Goal: Transaction & Acquisition: Purchase product/service

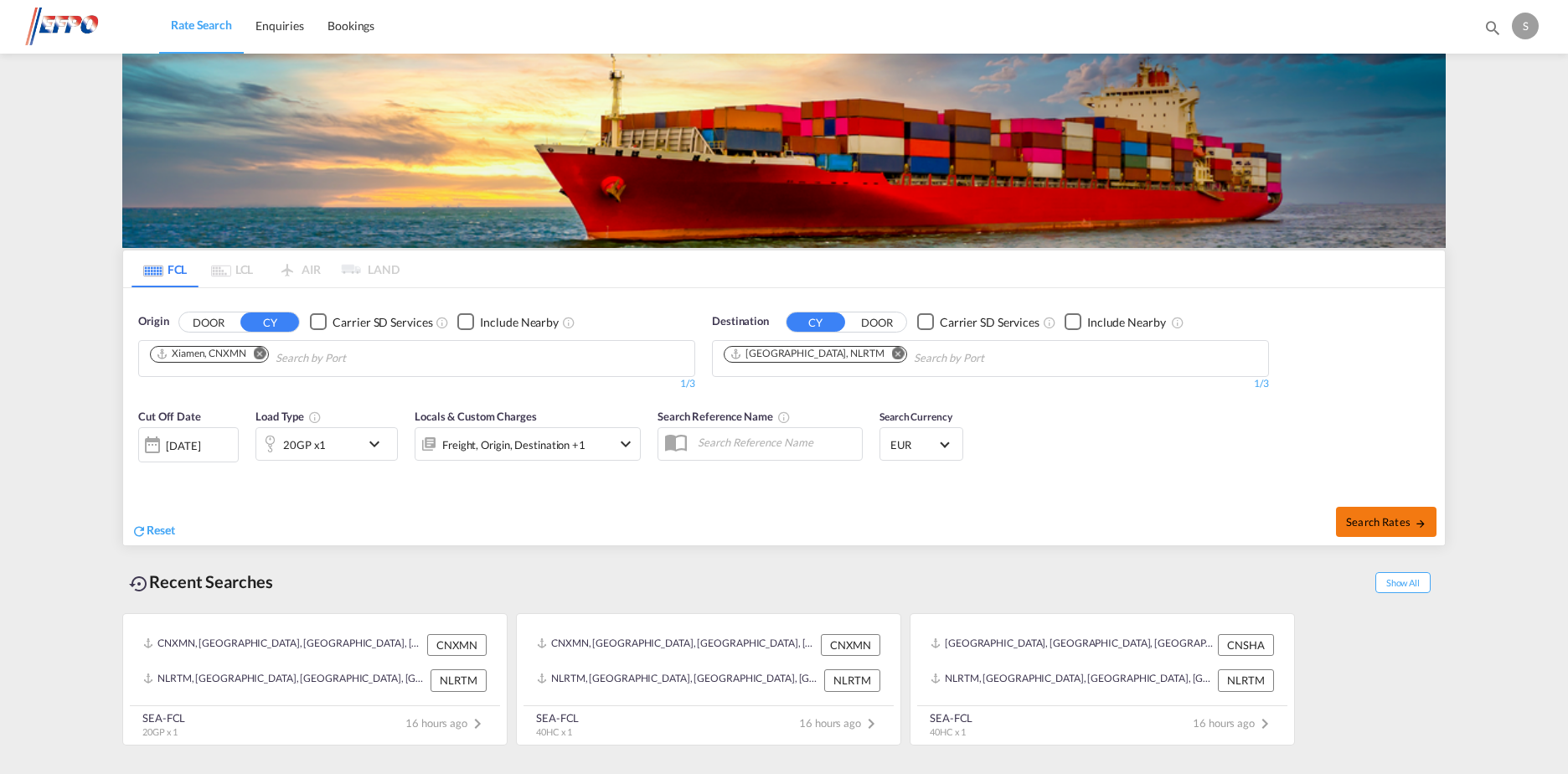
click at [1411, 516] on span "Search Rates" at bounding box center [1386, 522] width 81 height 13
type input "CNXMN to NLRTM / [DATE]"
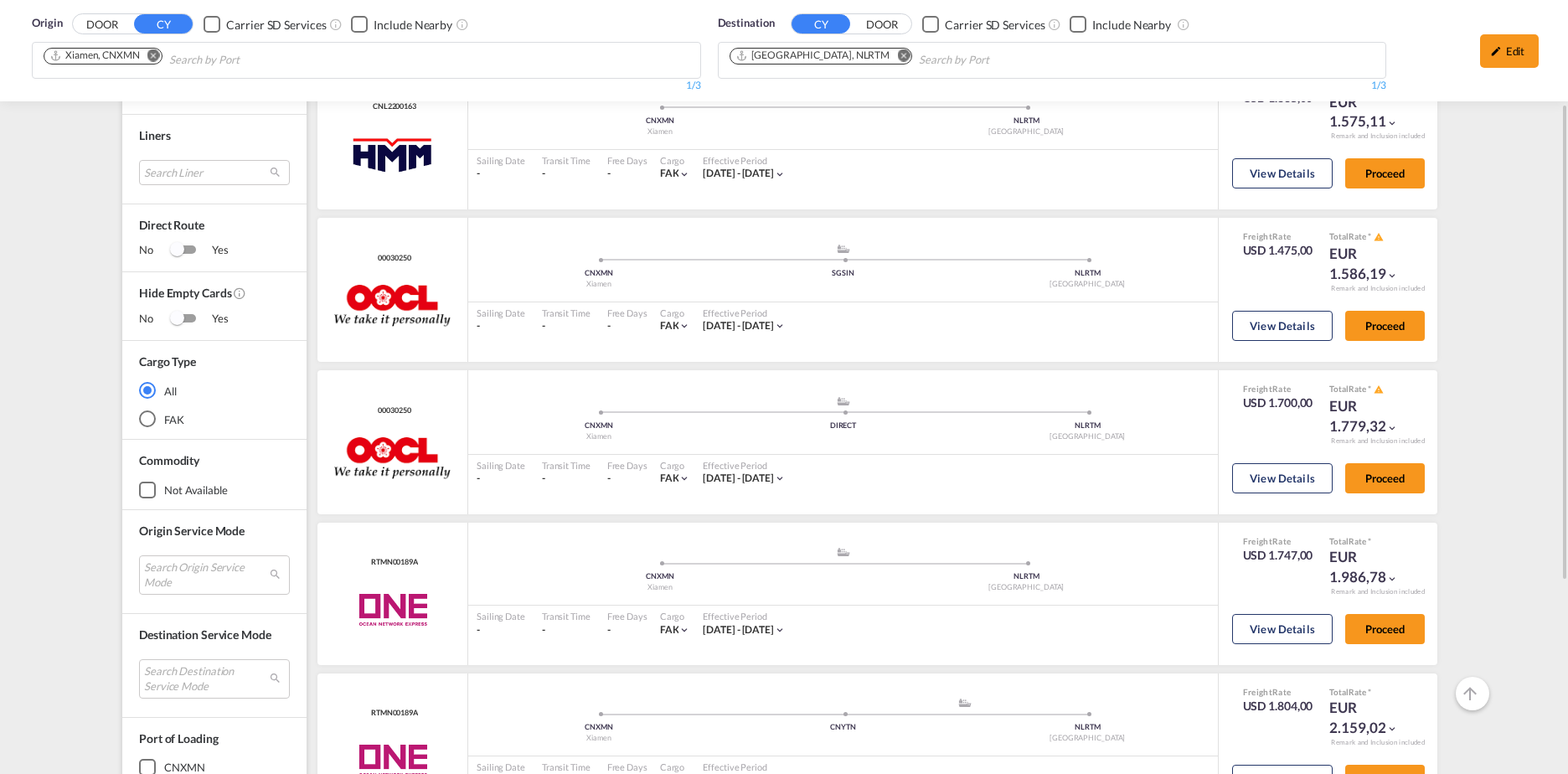
scroll to position [251, 0]
